Goal: Task Accomplishment & Management: Complete application form

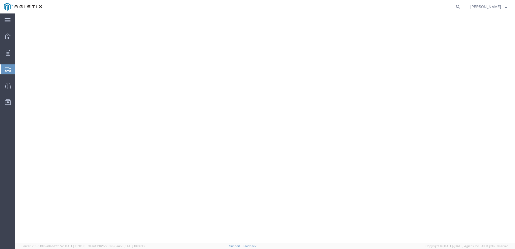
select select "9596"
select select "23082"
select select
select select "PURCHORD"
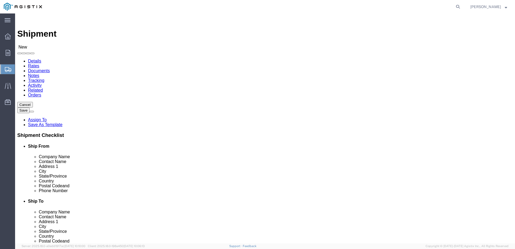
drag, startPoint x: 105, startPoint y: 98, endPoint x: 51, endPoint y: 104, distance: 53.9
click body "Shipment New Details Rates Documents Notes Tracking Activity Related Orders Can…"
click icon
click input "text"
type input "r"
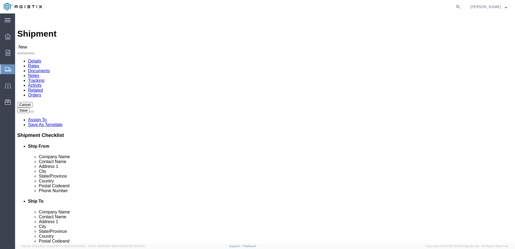
type input "RICHARDS MFG CO SALES LLC"
click input "text"
type input "NELA SILVA"
click input "text"
type input "517 LYONS AVENUE"
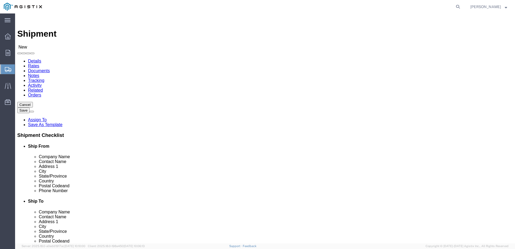
click input "text"
select select
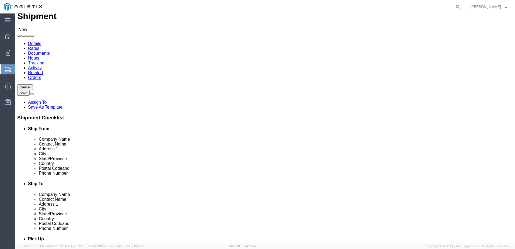
scroll to position [27, 0]
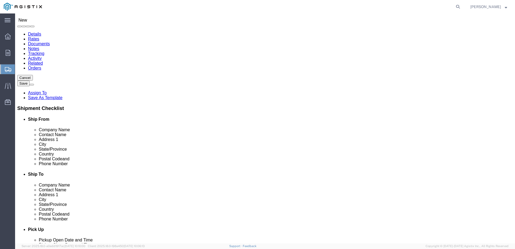
type input "IRVINGTON"
select select
type input "NEW JER"
select select
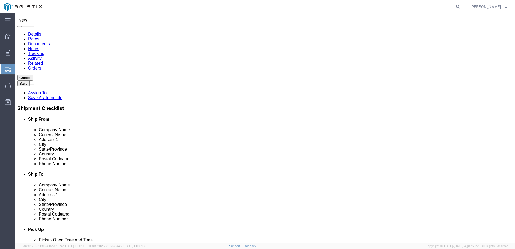
select select "NJ"
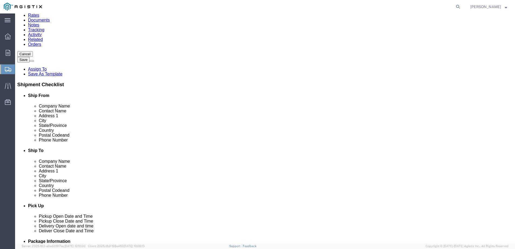
scroll to position [81, 0]
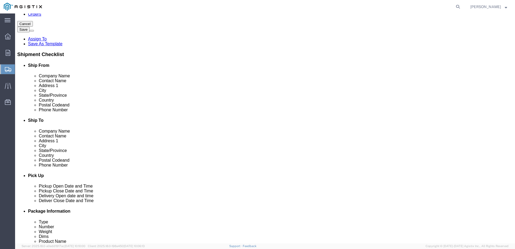
click div "Location My Profile Location (OBSOLETE) BURNEY SC - GC TRAILER (OBSOLETE) BURNE…"
click input "text"
type input "07111"
click input "text"
select select
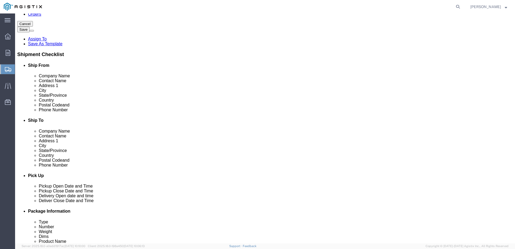
click input "text"
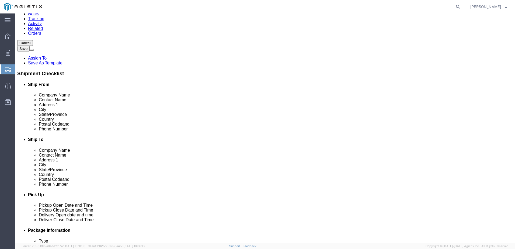
scroll to position [54, 0]
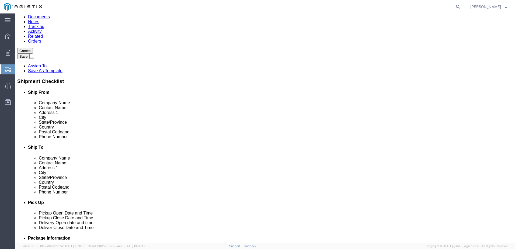
type input "9733711771"
click input "text"
type input "PACIFIC GAS & ELECTRIC CO"
click input "text"
type input "MIKE KIRK"
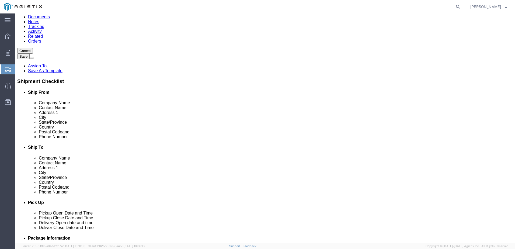
click input "text"
type input "[STREET_ADDRESS]"
click input "text"
select select
type input "SAN FRANCISCO"
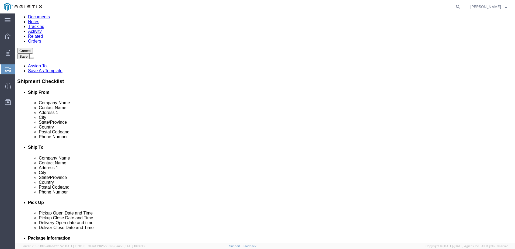
click label "Address 2"
select select
type input "CALI"
select select
select select "CA"
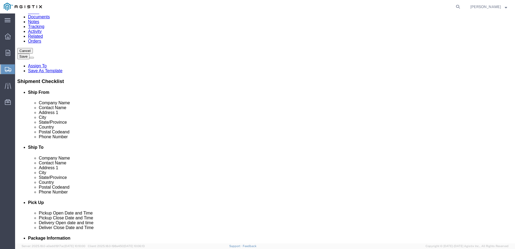
click input "Postal Code"
type input "94110"
click input "text"
select select
type input "6502882856"
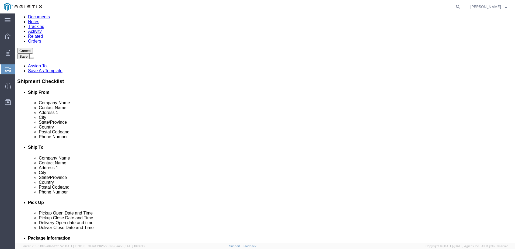
click label
click input "checkbox"
checkbox input "true"
click input "text"
type input "nelas@richards-mfg.com"
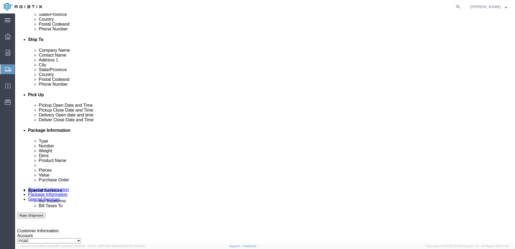
scroll to position [189, 0]
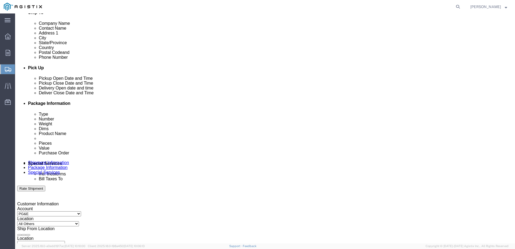
click div "Sep 05 2025 12:00 PM"
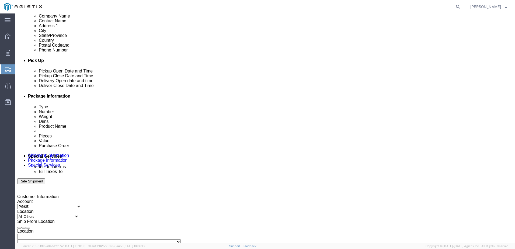
click div "Pickup Date: Pickup Start Date Pickup Start Time Pickup Open Date and Time Sep …"
click div "Sep 05 2025 12:00 PM"
type input "1:00 PM"
click button "Apply"
click div "Sep 05 2025 2:00 PM"
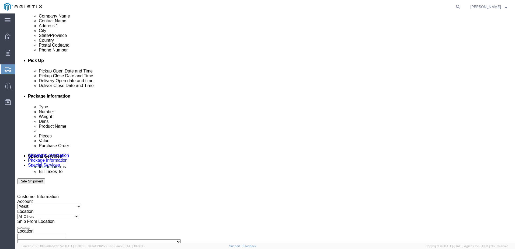
type input "4:00 PM"
click button "Apply"
click div
click input "5:00 PM"
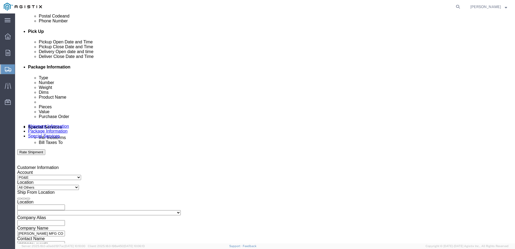
scroll to position [240, 0]
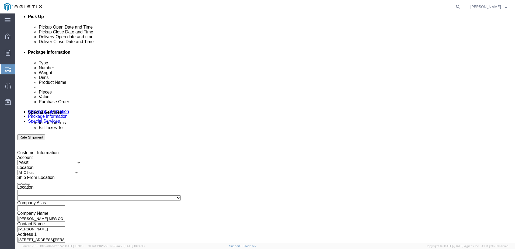
drag, startPoint x: 218, startPoint y: 226, endPoint x: 232, endPoint y: 211, distance: 21.0
click body "Shipment New Details Rates Documents Notes Tracking Activity Related Orders Can…"
click div "Leg 1 Mode Select Air Less than Truckload Multi-Leg Ocean Freight Rail Small Pa…"
drag, startPoint x: 249, startPoint y: 84, endPoint x: 246, endPoint y: 86, distance: 3.3
click div "Sep 08 2025 5:00 PM"
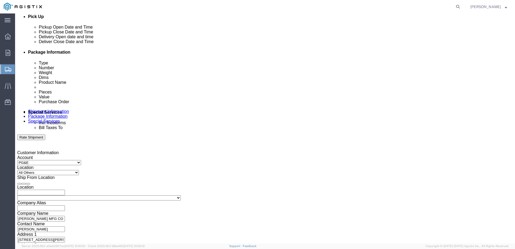
click input "9:00 PM"
type input "9:00 AM"
click button "Apply"
click div
type input "3:00 PM"
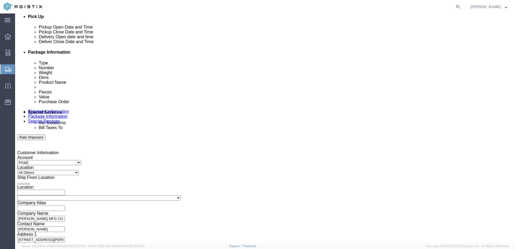
click button "Apply"
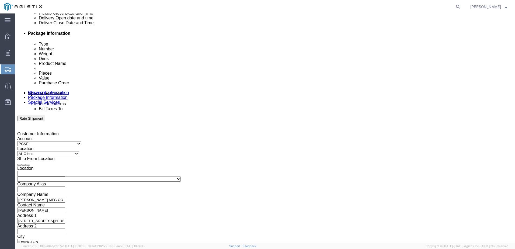
scroll to position [267, 0]
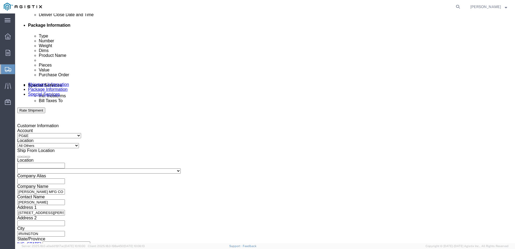
click input "text"
paste input "2701200340"
type input "2701200340"
click select "Select Account Type Activity ID Airline Appointment Number ASN Batch Request # …"
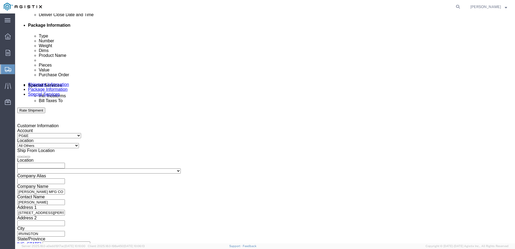
click div "Select Account Type Activity ID Airline Appointment Number ASN Batch Request # …"
click input "text"
paste input "2701200353"
type input "2701200353"
click select "Select Account Type Activity ID Airline Appointment Number ASN Batch Request # …"
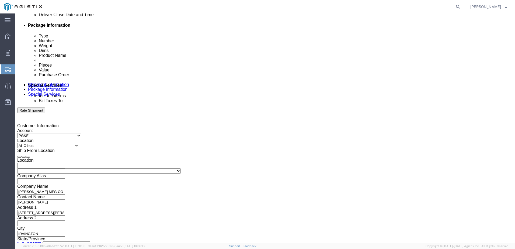
select select "PURCHORD"
click select "Select Account Type Activity ID Airline Appointment Number ASN Batch Request # …"
click div "Select Account Type Activity ID Airline Appointment Number ASN Batch Request # …"
click select "Select Account Type Activity ID Airline Appointment Number ASN Batch Request # …"
select select "PURCHORD"
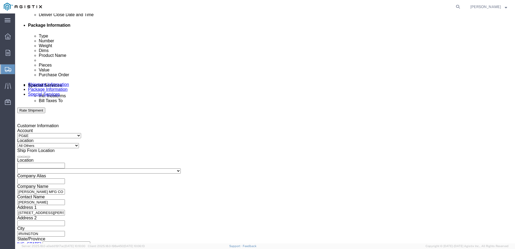
click select "Select Account Type Activity ID Airline Appointment Number ASN Batch Request # …"
click input "text"
paste input "2701200399"
type input "2701200399"
click div "References Add reference"
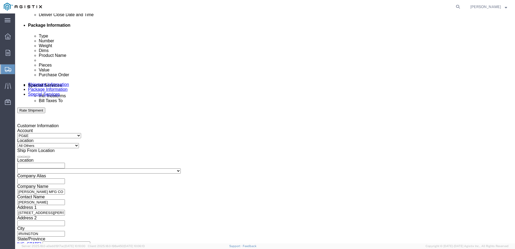
click button "Add reference"
click select "Select Account Type Activity ID Airline Appointment Number ASN Batch Request # …"
select select "PURCHORD"
click select "Select Account Type Activity ID Airline Appointment Number ASN Batch Request # …"
click input "text"
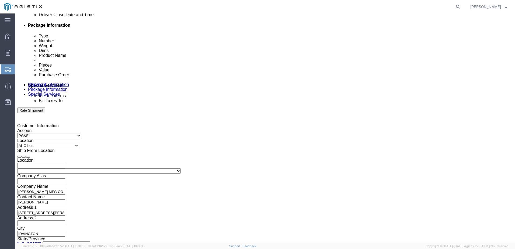
paste input "2701200338"
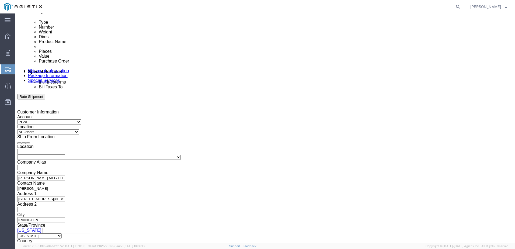
scroll to position [287, 0]
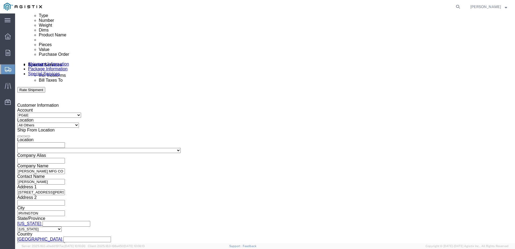
type input "2701200338"
click select "Select Air Less than Truckload Multi-Leg Ocean Freight Rail Small Parcel Truckl…"
select select "TL"
click select "Select Air Less than Truckload Multi-Leg Ocean Freight Rail Small Parcel Truckl…"
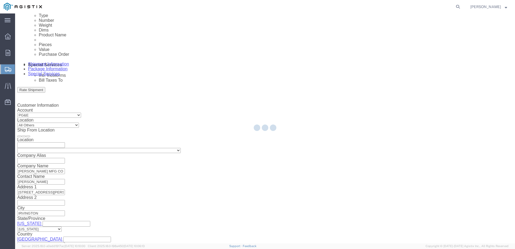
select select
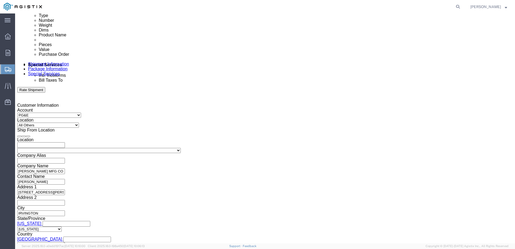
click select "Select 1-Ton (PSS) 10 Wheel 10 Yard Dump Truck 20 Yard Dump Truck Bobtail Botto…"
drag, startPoint x: 67, startPoint y: 101, endPoint x: 60, endPoint y: 175, distance: 73.9
click div "Customer Information Account Select PG&E Richards Mfg Co Sales Inc Location Sel…"
click select "Select 1-Ton (PSS) 10 Wheel 10 Yard Dump Truck 20 Yard Dump Truck Bobtail Botto…"
click div "Shipping Mode (Optional)"
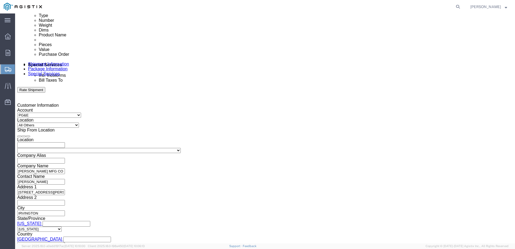
click input "text"
click div "Size"
click button "Continue"
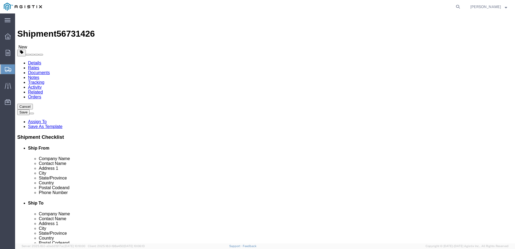
click select "Select Bulk Bundle(s) Cardboard Box(es) Carton(s) Crate(s) Drum(s) (Fiberboard)…"
click div "x Package Type Select Bulk Bundle(s) Cardboard Box(es) Carton(s) Crate(s) Drum(…"
click select "Select Bulk Bundle(s) Cardboard Box(es) Carton(s) Crate(s) Drum(s) (Fiberboard)…"
select select "PSNS"
click select "Select Bulk Bundle(s) Cardboard Box(es) Carton(s) Crate(s) Drum(s) (Fiberboard)…"
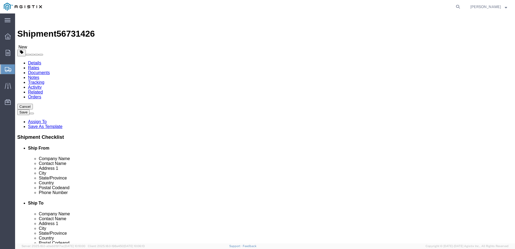
click input "text"
click input "1"
click input "text"
type input "48"
type input "40"
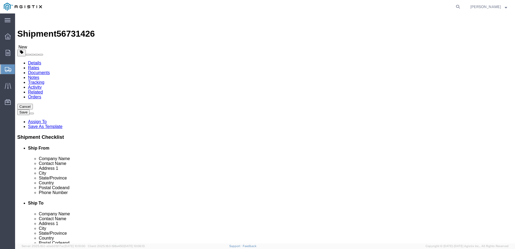
type input "62"
click input "0.00"
click input "0.001140"
type input "1140"
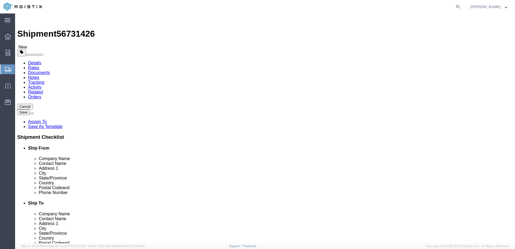
click ul
click link "Add Package"
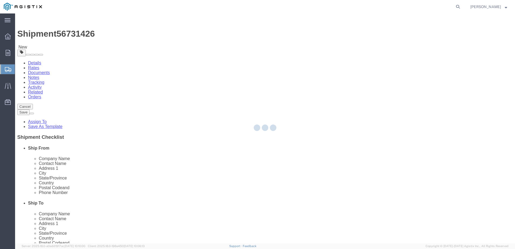
select select "PSNS"
select select "CBOX"
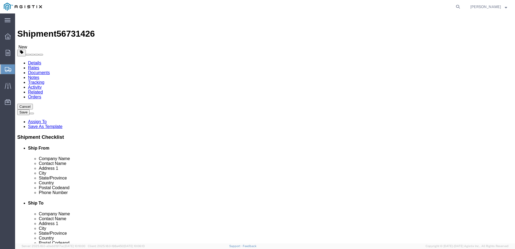
drag, startPoint x: 84, startPoint y: 115, endPoint x: 52, endPoint y: 123, distance: 32.6
click div "Package Type Select Bulk Bundle(s) Cardboard Box(es) Carton(s) Crate(s) Drum(s)…"
type input "5"
drag, startPoint x: 92, startPoint y: 138, endPoint x: 58, endPoint y: 142, distance: 33.6
click div "Package Type Select Bulk Bundle(s) Cardboard Box(es) Carton(s) Crate(s) Drum(s)…"
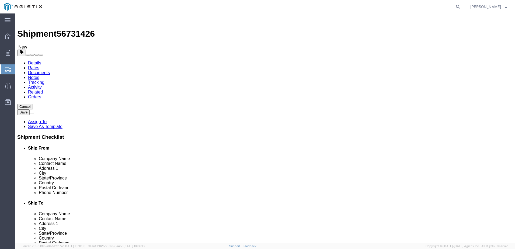
type input "5680"
drag, startPoint x: 137, startPoint y: 172, endPoint x: 132, endPoint y: 172, distance: 4.6
click div "5 x Pallet(s) Standard (Not Stackable) Package Type Select Bulk Bundle(s) Cardb…"
click div
click link "Add Content"
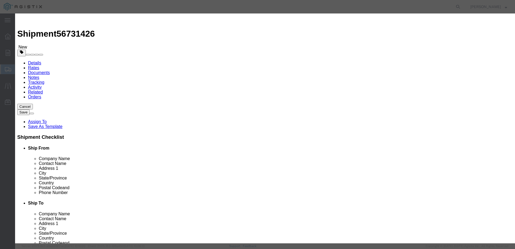
click input "text"
type input "NETWORK PROTECTOR"
drag, startPoint x: 191, startPoint y: 18, endPoint x: 182, endPoint y: 36, distance: 20.1
click h3 "Add content"
click div "Product Name NETWORK PROTECTOR Pieces 0 Select Bag Barrels 100Board Feet Bottle…"
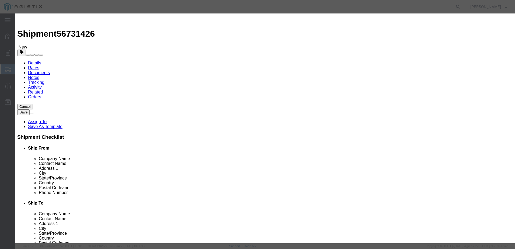
type input "5"
click input "text"
type input "247755.80"
click select "Select 50 55 60 65 70 85 92.5 100 125 175 250 300 400"
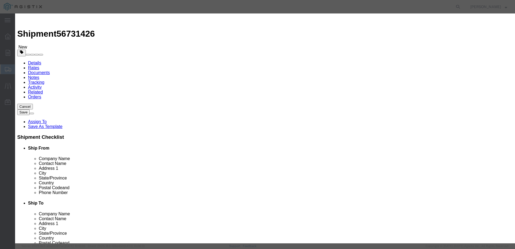
drag, startPoint x: 188, startPoint y: 73, endPoint x: 186, endPoint y: 76, distance: 3.7
click select "Select 50 55 60 65 70 85 92.5 100 125 175 250 300 400"
select select "65"
click select "Select 50 55 60 65 70 85 92.5 100 125 175 250 300 400"
click button "Save & Close"
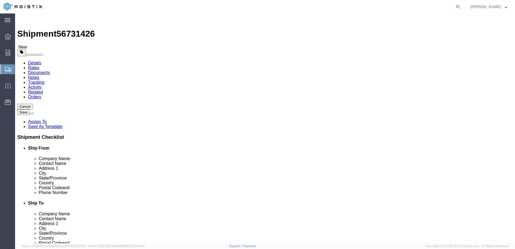
click select "Select Bulk Bundle(s) Cardboard Box(es) Carton(s) Crate(s) Drum(s) (Fiberboard)…"
select select "PSNS"
click select "Select Bulk Bundle(s) Cardboard Box(es) Carton(s) Crate(s) Drum(s) (Fiberboard)…"
click div "Package Type Select Bulk Bundle(s) Cardboard Box(es) Carton(s) Crate(s) Drum(s)…"
type input "48"
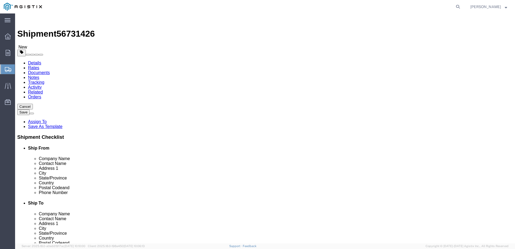
type input "40"
type input "85"
drag, startPoint x: 278, startPoint y: 133, endPoint x: 244, endPoint y: 137, distance: 33.9
click div "Weight 0.00 Select kgs lbs Ship. t°"
type input "2115"
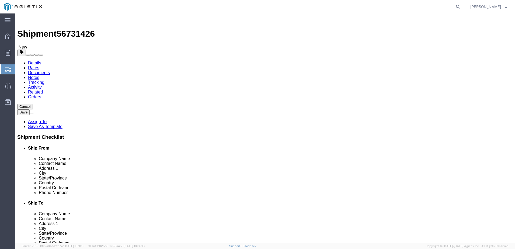
click link "Add Content"
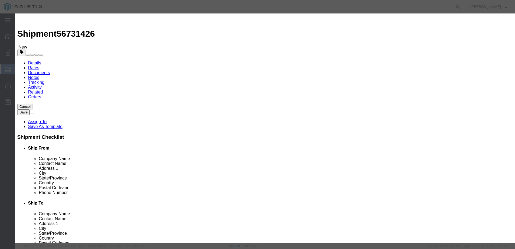
click input "text"
type input "NETWORK PROTECTOR"
type input "247755.80"
drag, startPoint x: 186, startPoint y: 62, endPoint x: 140, endPoint y: 65, distance: 46.2
click input "247755.80"
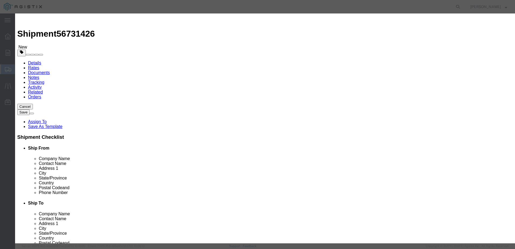
drag, startPoint x: 183, startPoint y: 62, endPoint x: 116, endPoint y: 68, distance: 67.6
click div "Product Name NETWORK PROTECTOR NE Pieces 0 Select Bag Barrels 100Board Feet Bot…"
type input "\"
click input "\"
drag, startPoint x: 150, startPoint y: 55, endPoint x: 124, endPoint y: 60, distance: 27.1
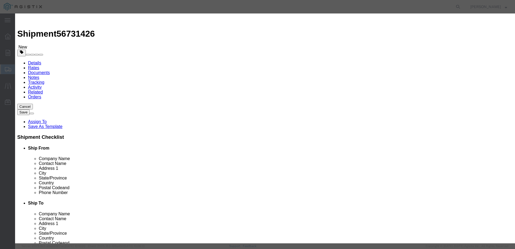
click div "Product Name NETWORK PROTECTOR NE Pieces 0 Select Bag Barrels 100Board Feet Bot…"
type input "1"
click input "text"
type input "93869.92"
click select "Select 50 55 60 65 70 85 92.5 100 125 175 250 300 400"
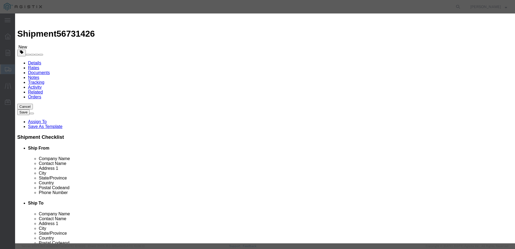
select select "65"
click select "Select 50 55 60 65 70 85 92.5 100 125 175 250 300 400"
click button "Save & Close"
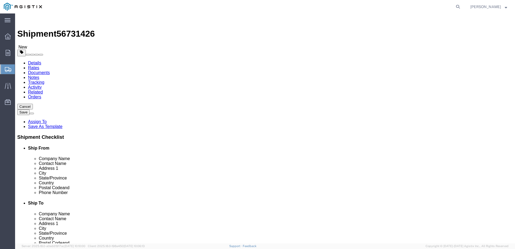
click div "Save in commodity library Clone this content Delete this content NETWORK PROTEC…"
click dd "93869.92 USD"
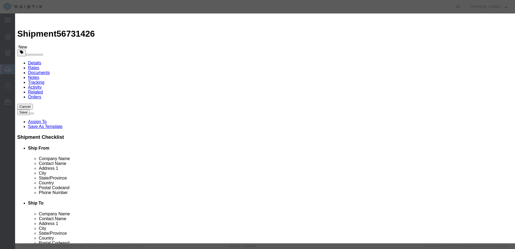
click div "Product Name NETWORK PROTECTOR Pieces 1.00 Select Bag Barrels 100Board Feet Bot…"
type input "66057.30"
click button "Save & Close"
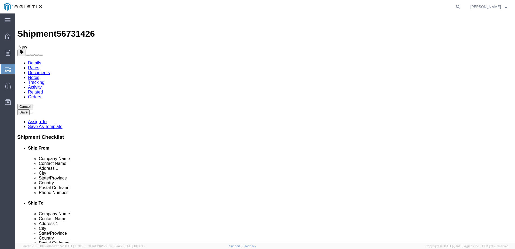
click div "Rate Shipment"
click button "Rate Shipment"
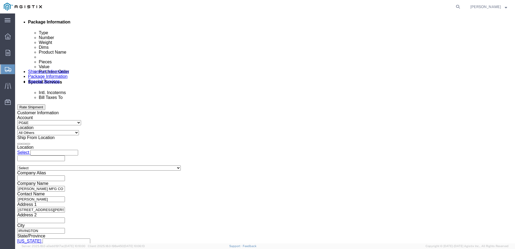
scroll to position [287, 0]
click button "Rate Shipment"
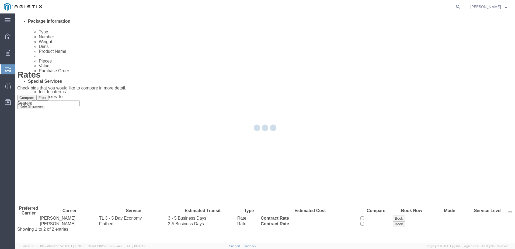
scroll to position [0, 0]
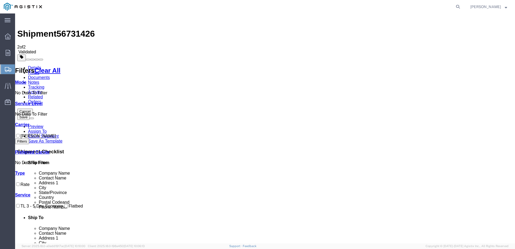
click at [29, 122] on icon at bounding box center [29, 124] width 0 height 5
click at [30, 114] on button "Save" at bounding box center [23, 117] width 12 height 6
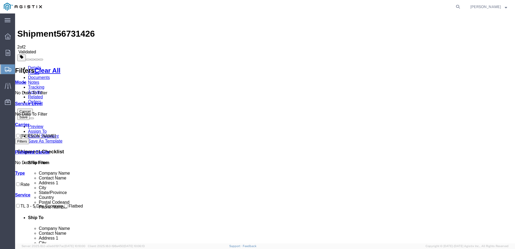
click at [37, 65] on link "Details" at bounding box center [34, 67] width 13 height 5
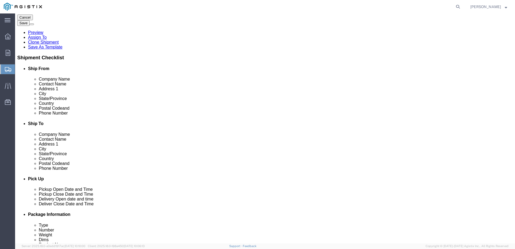
scroll to position [135, 0]
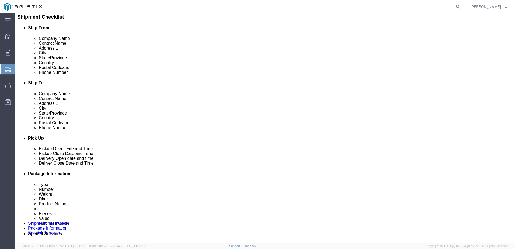
click link "ADDITIONAL INFORMATION"
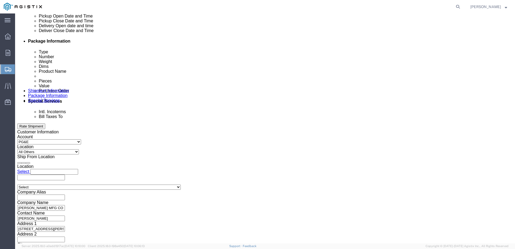
scroll to position [287, 0]
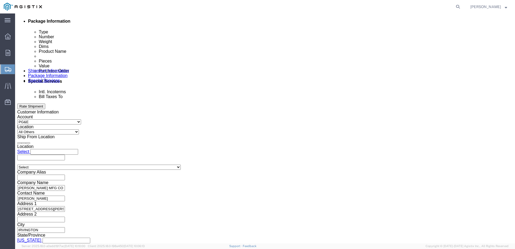
click button "Continue"
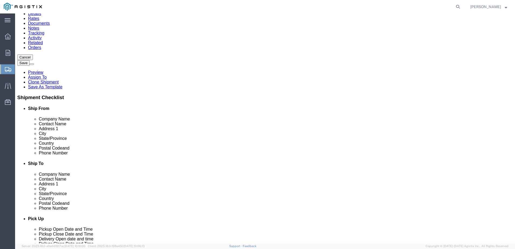
click button "Continue"
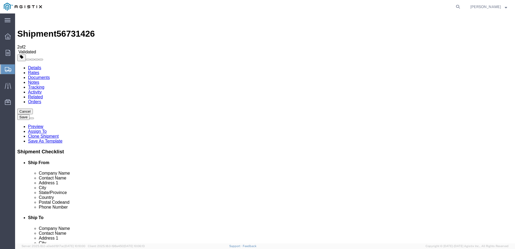
click span "Select one or more"
click div "Manage special services Handling Options Hold at Location Return Info Service O…"
click span "Select one or more"
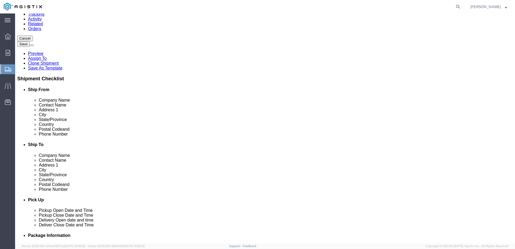
scroll to position [27, 0]
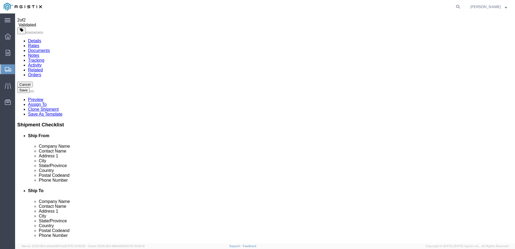
click div "Instructions"
click span "Select one or more"
click div "Instructions"
click button "Select one or more"
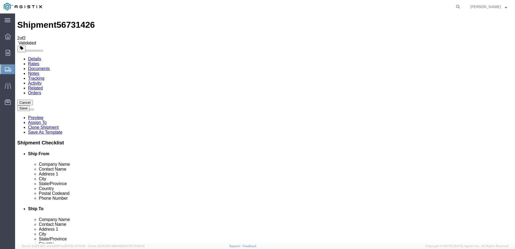
scroll to position [0, 0]
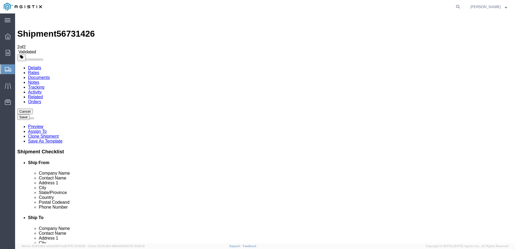
click div "Instructions"
click select "Select 1 Hour 2 Hour 3 Hour 4 Hour 5 Hour 6 Hour 7 Hour 8 Hour 1 Day 2 Days 3 D…"
click div "Instructions"
click span "Select one or more"
click div "Instructions"
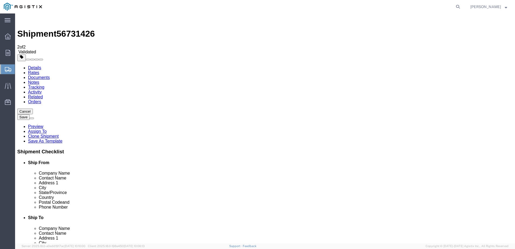
click span "Select one or more"
click div "Instructions"
click textarea
type textarea "t"
drag, startPoint x: 217, startPoint y: 119, endPoint x: 188, endPoint y: 102, distance: 33.2
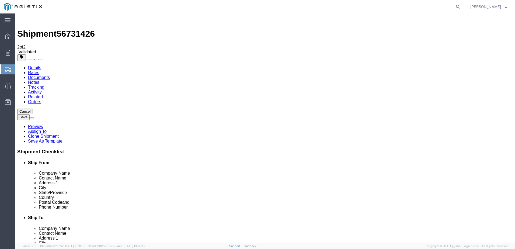
click div "Pickup Instructions Select one or more Crane Required Driver Assisted Loading F…"
type textarea "THIS SHIPMENT NEEDS A PALLET JACK"
click textarea
paste textarea "THIS SHIPMENT NEEDS A PALLET JACK"
click textarea "THIS SHIPMENT NEEDS A PALLET JACK"
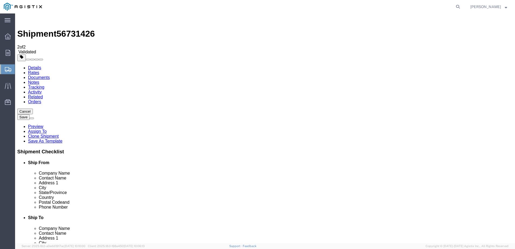
drag, startPoint x: 363, startPoint y: 124, endPoint x: 322, endPoint y: 111, distance: 43.1
click div "Instructions THIS SHIPMENT NEEDS A PALLET JACK"
click textarea "THIS SHIPMENT NEEDS A PALLET JACK"
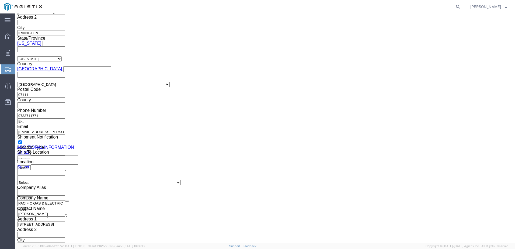
scroll to position [502, 0]
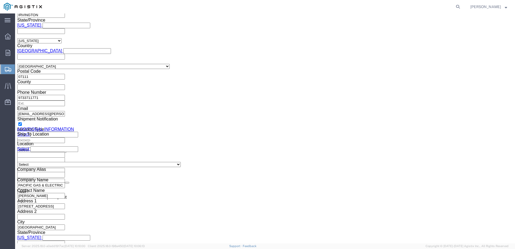
type textarea "THIS SHIPMENT NEEDS A PALLET JACK"
drag, startPoint x: 469, startPoint y: 216, endPoint x: 1, endPoint y: 125, distance: 476.8
click button "Rate Shipment"
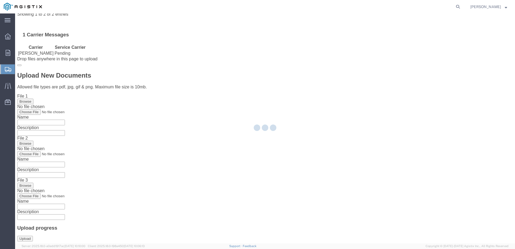
scroll to position [0, 0]
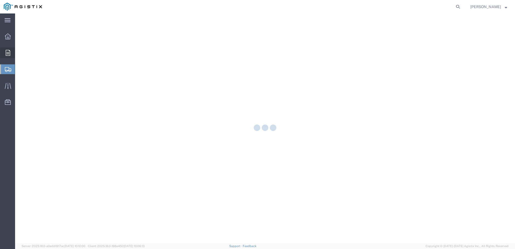
click at [8, 53] on icon at bounding box center [8, 53] width 5 height 6
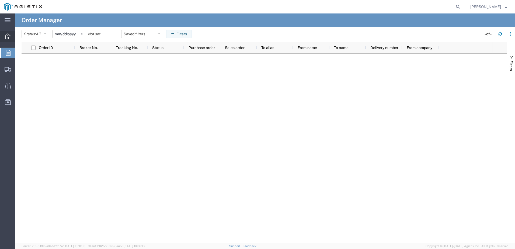
click at [11, 39] on div at bounding box center [7, 36] width 15 height 11
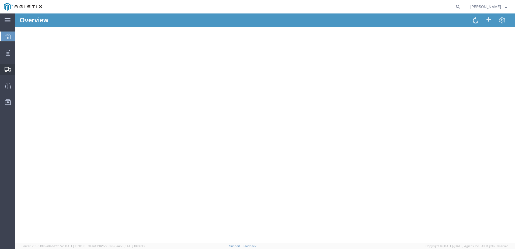
click at [4, 67] on div at bounding box center [7, 69] width 15 height 11
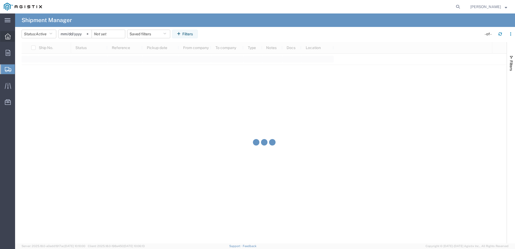
click at [8, 40] on div at bounding box center [7, 36] width 15 height 11
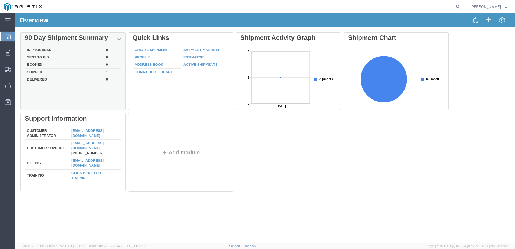
click at [90, 70] on td "Shipped" at bounding box center [64, 72] width 79 height 8
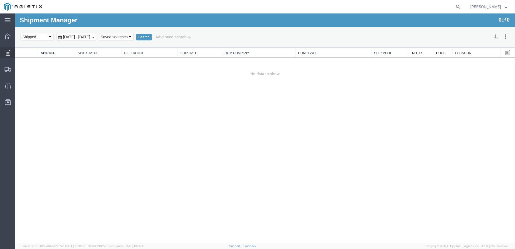
click at [8, 52] on icon at bounding box center [8, 53] width 5 height 6
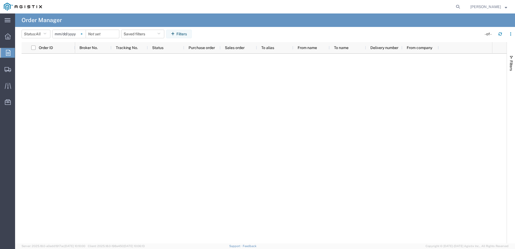
click at [85, 34] on svg-icon at bounding box center [82, 34] width 8 height 8
drag, startPoint x: 85, startPoint y: 34, endPoint x: 237, endPoint y: 30, distance: 152.0
click at [237, 30] on agx-table-filter-chips "Status: All All Cancelled Orders New Orders Updated Orders Saved filters Filters" at bounding box center [250, 36] width 457 height 12
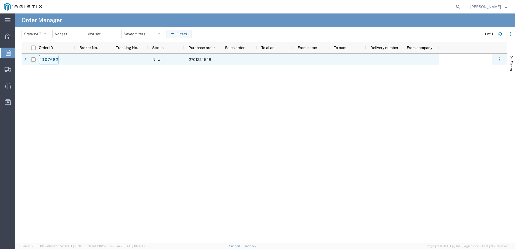
click at [50, 61] on link "4107682" at bounding box center [48, 59] width 19 height 9
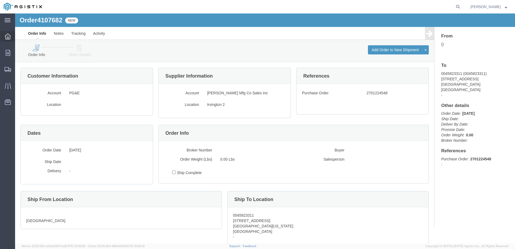
click at [4, 41] on div at bounding box center [7, 36] width 15 height 11
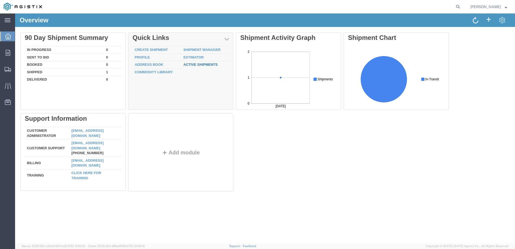
click at [207, 65] on link "Active Shipments" at bounding box center [200, 64] width 34 height 4
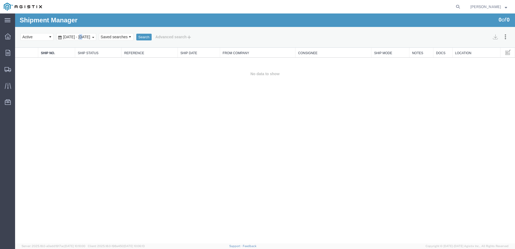
click at [83, 37] on span "[DATE] - [DATE]" at bounding box center [77, 37] width 30 height 4
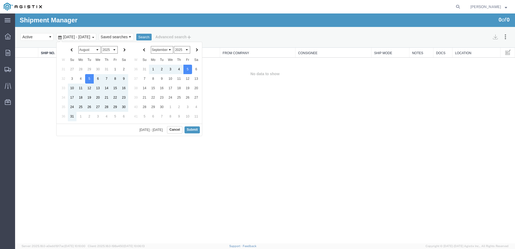
drag, startPoint x: 28, startPoint y: 84, endPoint x: 15, endPoint y: 71, distance: 18.5
click at [16, 70] on td "No data to show" at bounding box center [265, 74] width 500 height 33
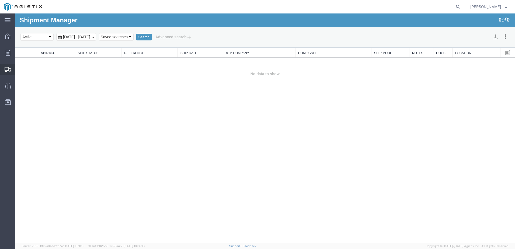
click at [9, 68] on icon at bounding box center [8, 69] width 6 height 5
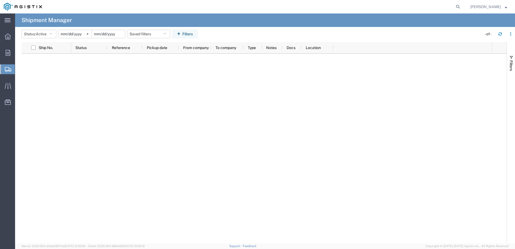
click at [113, 37] on input "date" at bounding box center [108, 34] width 33 height 8
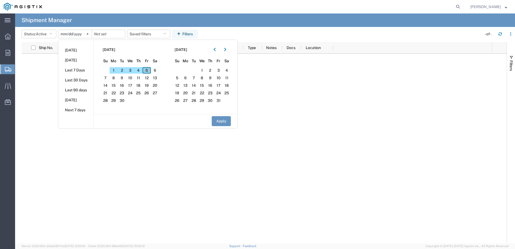
click at [146, 68] on span "5" at bounding box center [146, 70] width 8 height 6
click at [223, 124] on button "Apply" at bounding box center [221, 121] width 19 height 10
type input "[DATE]"
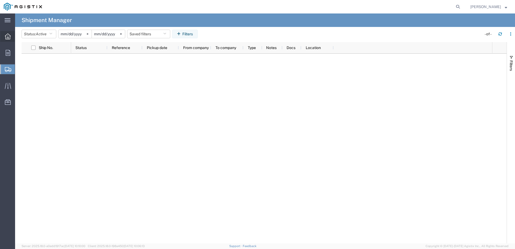
click at [6, 34] on icon at bounding box center [8, 36] width 6 height 6
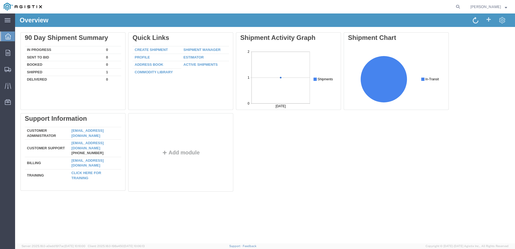
click at [17, 48] on div "Delete 90 Day Shipment Summary In Progress 0 Sent To Bid 0 Booked 0 Shipped 1 D…" at bounding box center [265, 113] width 500 height 172
click at [8, 53] on icon at bounding box center [8, 53] width 5 height 6
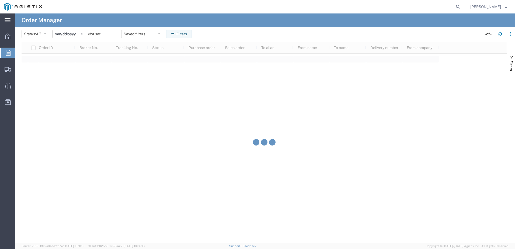
click at [11, 23] on div "main_menu Created with Sketch." at bounding box center [7, 19] width 15 height 13
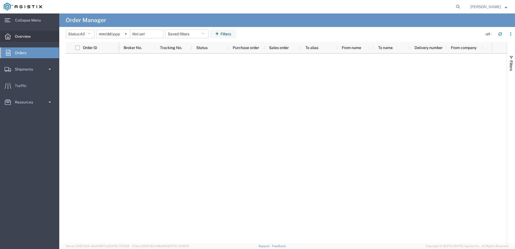
click at [12, 34] on div at bounding box center [7, 36] width 15 height 11
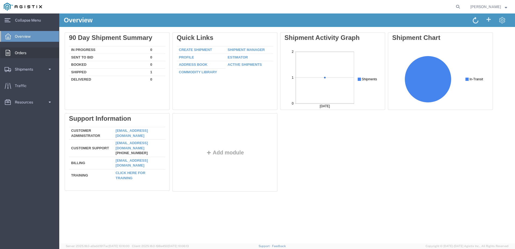
drag, startPoint x: 32, startPoint y: 48, endPoint x: 39, endPoint y: 48, distance: 6.2
click at [32, 48] on link "Orders" at bounding box center [29, 52] width 59 height 11
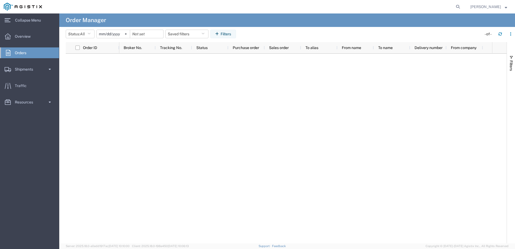
drag, startPoint x: 45, startPoint y: 52, endPoint x: 151, endPoint y: 103, distance: 117.7
click at [173, 125] on div at bounding box center [305, 149] width 373 height 190
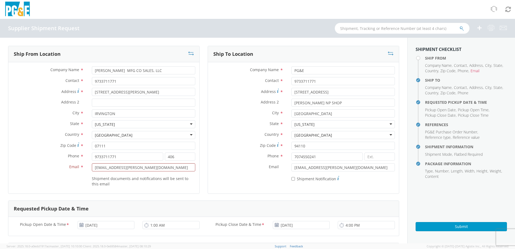
scroll to position [350, 0]
